Goal: Task Accomplishment & Management: Manage account settings

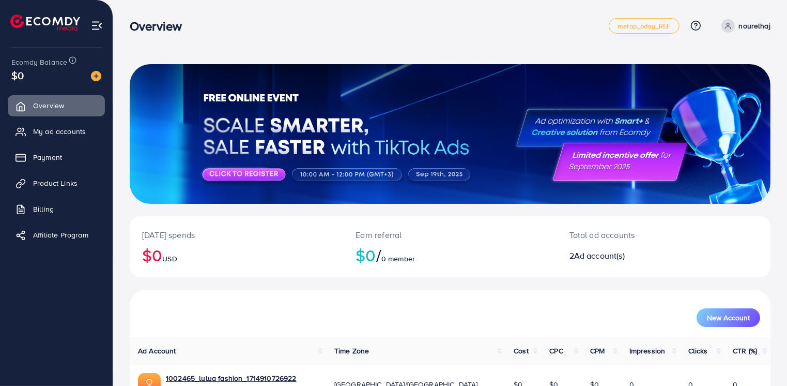
scroll to position [103, 0]
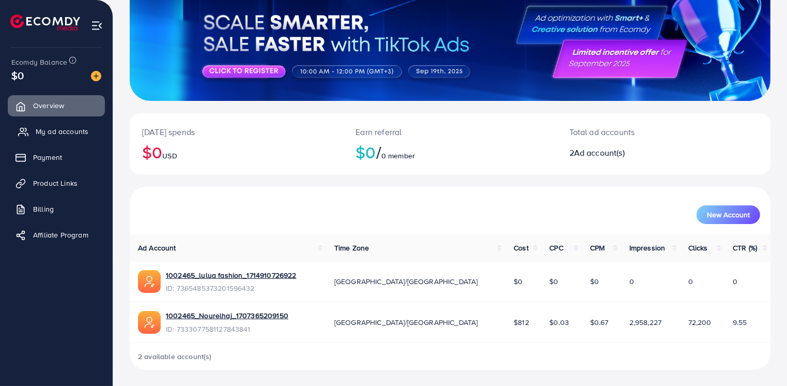
click at [57, 133] on span "My ad accounts" at bounding box center [62, 131] width 53 height 10
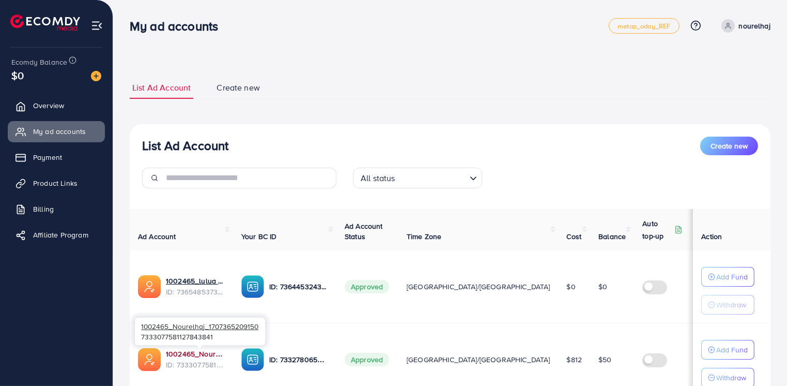
click at [200, 353] on link "1002465_Nourelhaj_1707365209150" at bounding box center [195, 353] width 59 height 10
